Goal: Information Seeking & Learning: Find specific fact

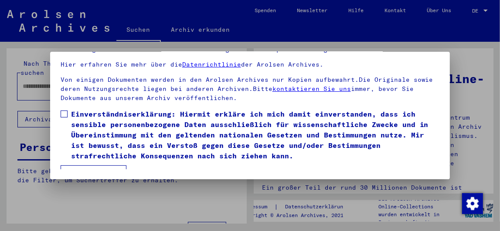
scroll to position [96, 0]
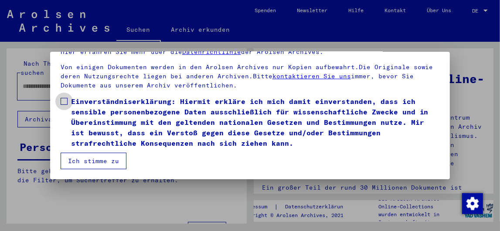
click at [66, 100] on span at bounding box center [64, 101] width 7 height 7
click at [90, 159] on button "Ich stimme zu" at bounding box center [94, 161] width 66 height 17
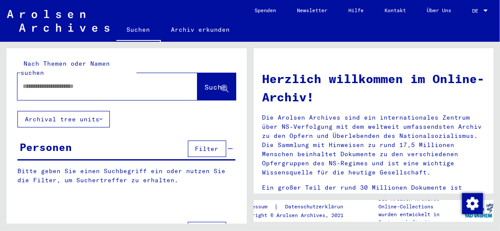
click at [37, 82] on input "text" at bounding box center [97, 86] width 149 height 9
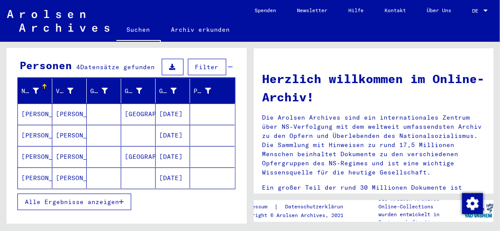
scroll to position [94, 0]
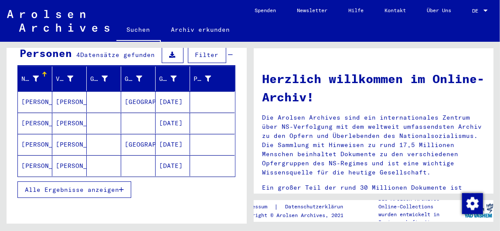
click at [109, 186] on span "Alle Ergebnisse anzeigen" at bounding box center [72, 190] width 94 height 8
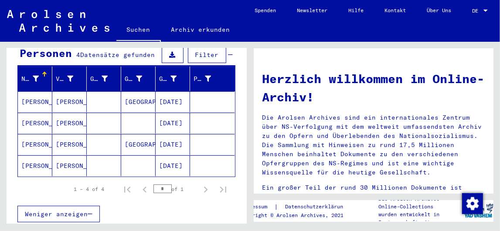
click at [109, 118] on mat-cell at bounding box center [104, 123] width 34 height 21
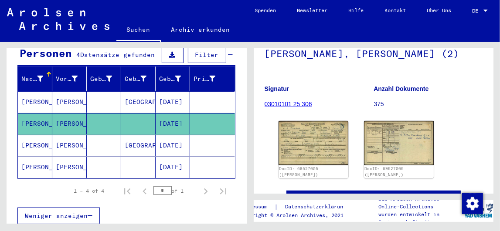
scroll to position [123, 0]
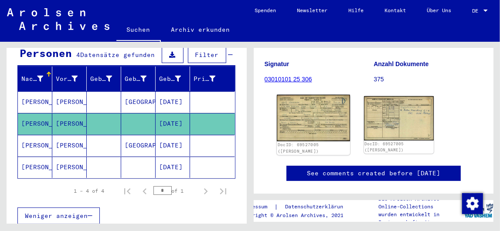
click at [312, 128] on img at bounding box center [312, 118] width 73 height 47
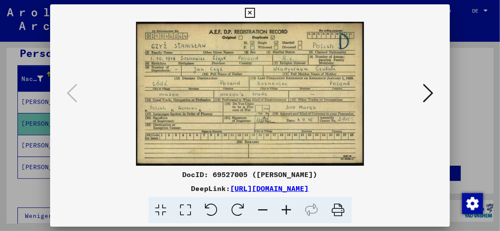
click at [247, 14] on icon at bounding box center [250, 13] width 10 height 10
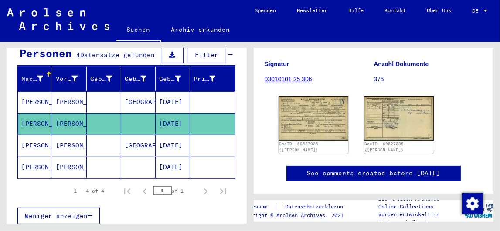
click at [170, 92] on mat-cell "[DATE]" at bounding box center [173, 102] width 34 height 21
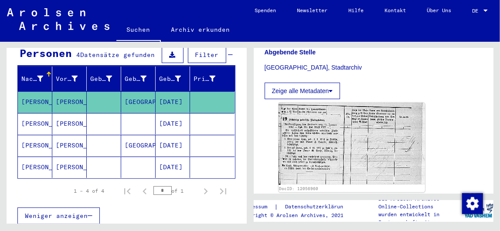
scroll to position [202, 0]
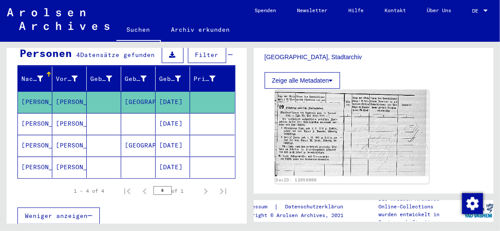
click at [301, 147] on img at bounding box center [352, 133] width 154 height 86
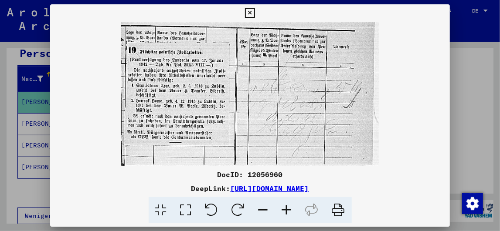
click at [248, 11] on icon at bounding box center [250, 13] width 10 height 10
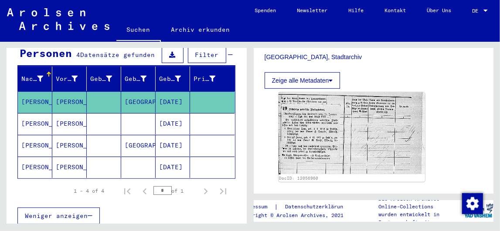
click at [190, 157] on mat-cell at bounding box center [212, 167] width 44 height 21
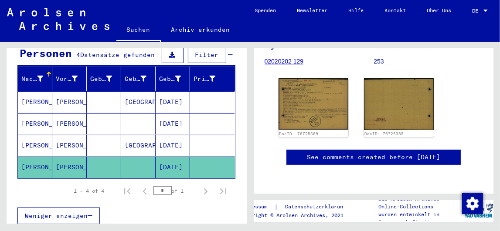
scroll to position [150, 0]
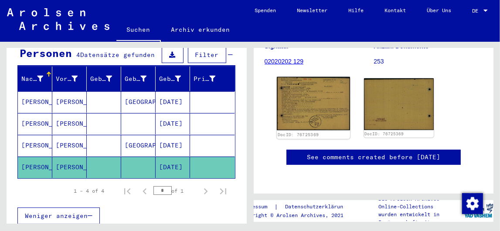
click at [317, 99] on img at bounding box center [312, 104] width 73 height 54
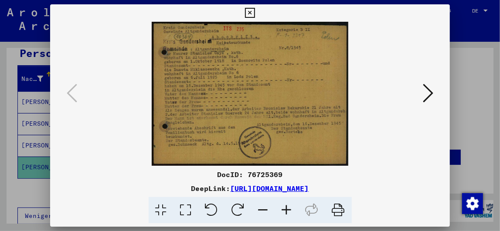
click at [249, 13] on icon at bounding box center [250, 13] width 10 height 10
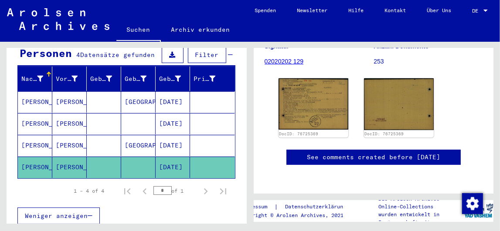
click at [175, 113] on mat-cell "[DATE]" at bounding box center [173, 123] width 34 height 21
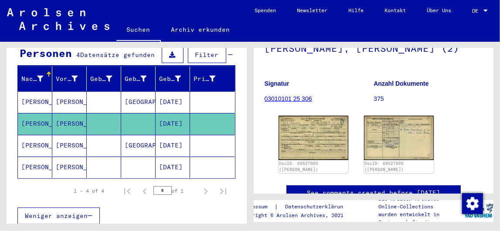
scroll to position [120, 0]
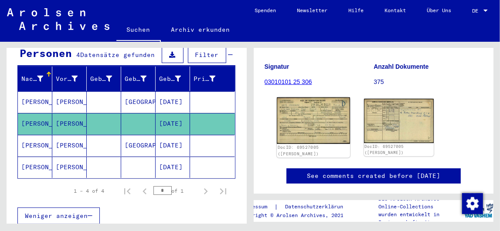
click at [296, 136] on img at bounding box center [312, 121] width 73 height 47
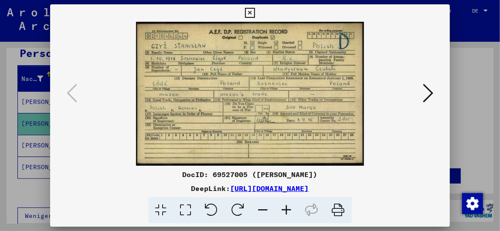
click at [433, 92] on button at bounding box center [428, 94] width 16 height 25
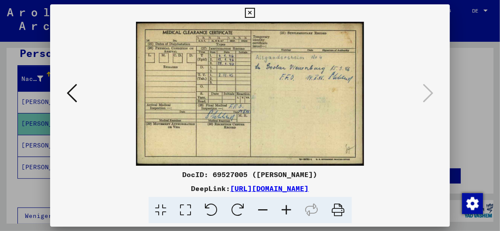
click at [252, 15] on icon at bounding box center [250, 13] width 10 height 10
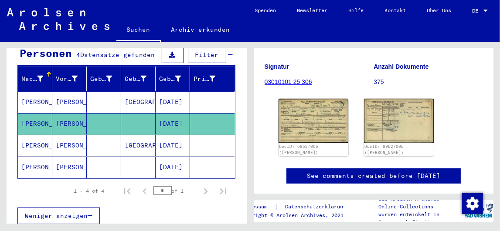
scroll to position [0, 0]
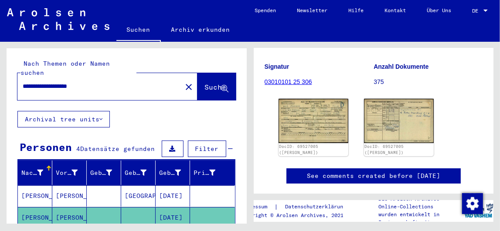
click at [113, 82] on input "**********" at bounding box center [100, 86] width 154 height 9
type input "*"
paste input "*********"
type input "*********"
click at [205, 83] on span "Suche" at bounding box center [216, 87] width 22 height 9
